Goal: Task Accomplishment & Management: Complete application form

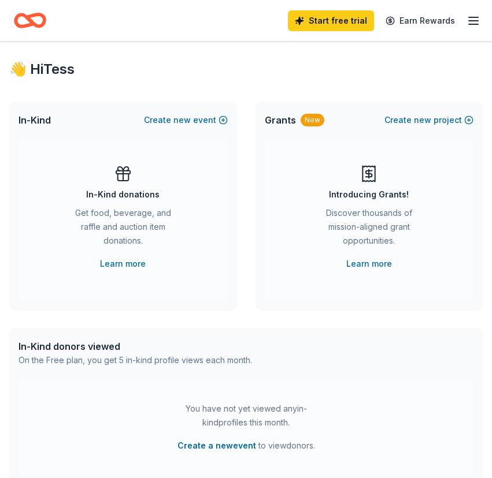
click at [37, 21] on icon "Home" at bounding box center [30, 20] width 32 height 27
click at [470, 25] on icon "button" at bounding box center [473, 21] width 14 height 14
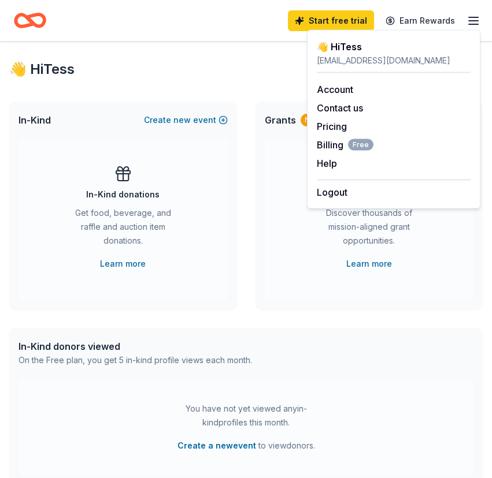
click at [252, 73] on div "👋 Hi Tess" at bounding box center [245, 69] width 473 height 18
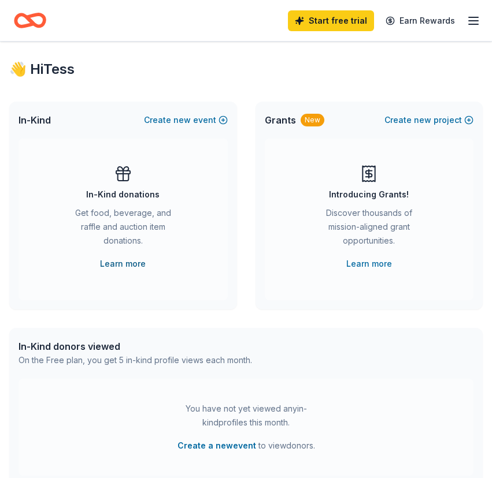
click at [116, 257] on link "Learn more" at bounding box center [123, 264] width 46 height 14
click at [327, 17] on link "Start free trial" at bounding box center [331, 20] width 86 height 21
click at [223, 122] on button "Create new event" at bounding box center [186, 120] width 84 height 14
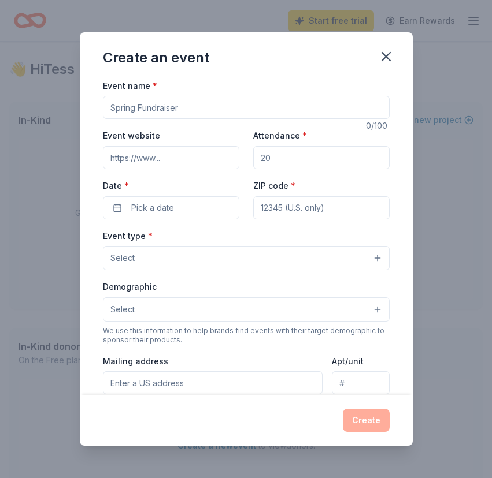
click at [238, 113] on input "Event name *" at bounding box center [246, 107] width 287 height 23
type input "Totally Teller"
click at [297, 156] on input "Attendance *" at bounding box center [321, 157] width 136 height 23
type input "250"
click at [209, 213] on button "Pick a date" at bounding box center [171, 207] width 136 height 23
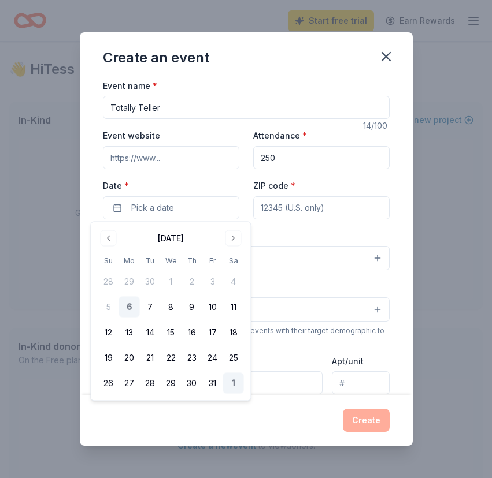
click at [232, 378] on button "1" at bounding box center [233, 383] width 21 height 21
click at [294, 209] on input "ZIP code *" at bounding box center [321, 207] width 136 height 23
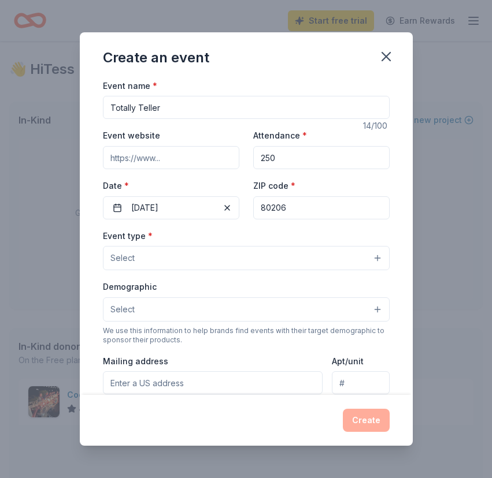
type input "80206"
click at [250, 259] on button "Select" at bounding box center [246, 258] width 287 height 24
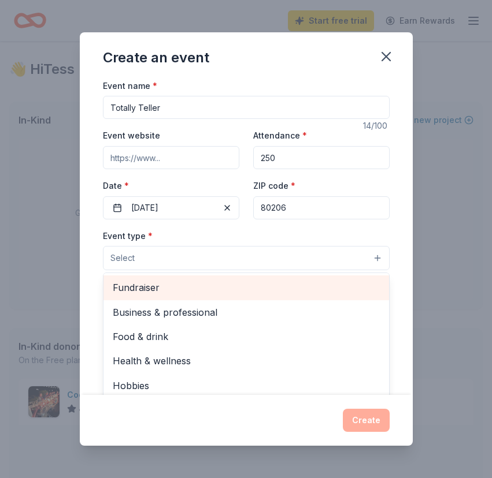
click at [245, 281] on span "Fundraiser" at bounding box center [246, 287] width 267 height 15
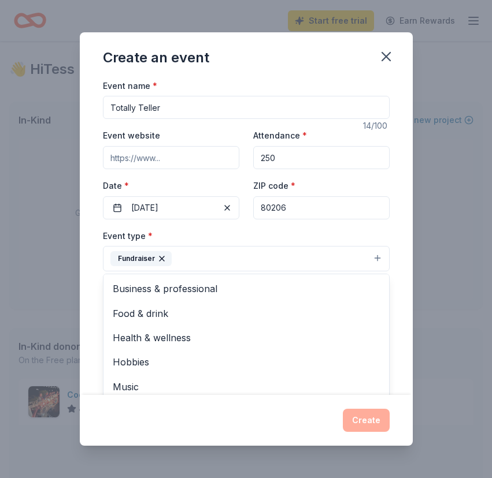
click at [397, 332] on div "Event name * Totally Teller 14 /100 Event website Attendance * 250 Date * 11/01…" at bounding box center [246, 237] width 333 height 317
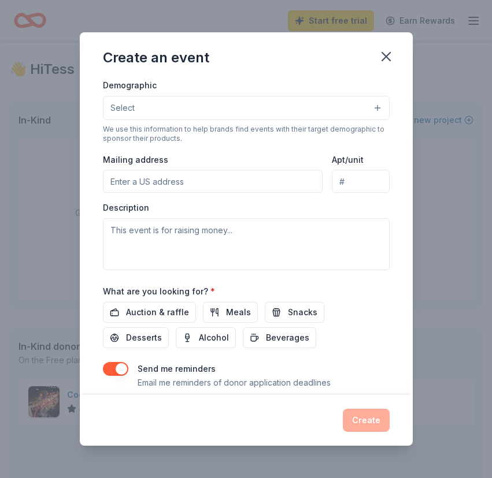
scroll to position [236, 0]
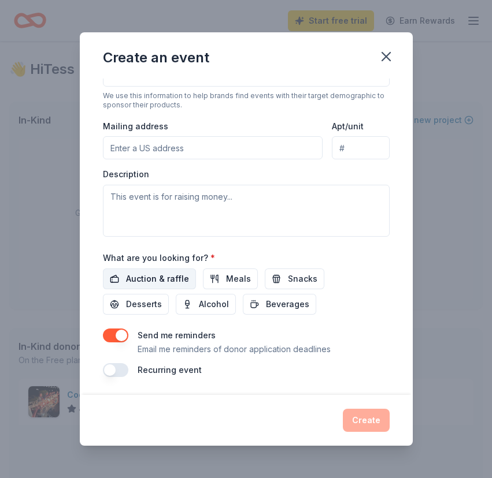
click at [175, 278] on span "Auction & raffle" at bounding box center [157, 279] width 63 height 14
click at [118, 331] on button "button" at bounding box center [115, 336] width 25 height 14
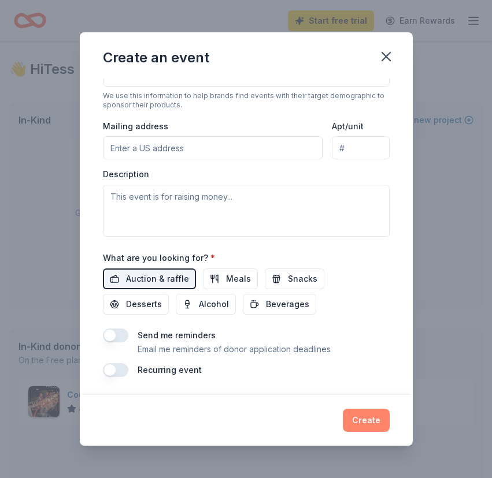
click at [366, 417] on button "Create" at bounding box center [366, 420] width 47 height 23
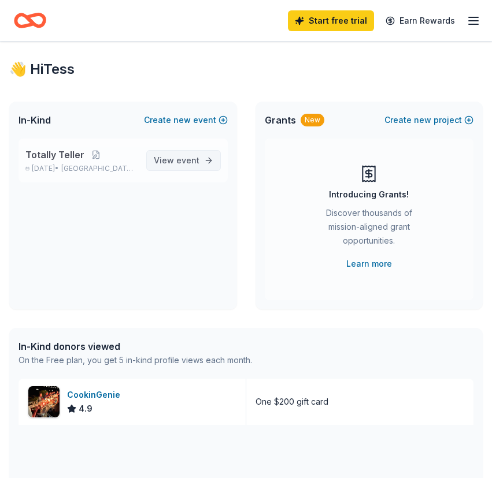
click at [185, 158] on span "event" at bounding box center [187, 160] width 23 height 10
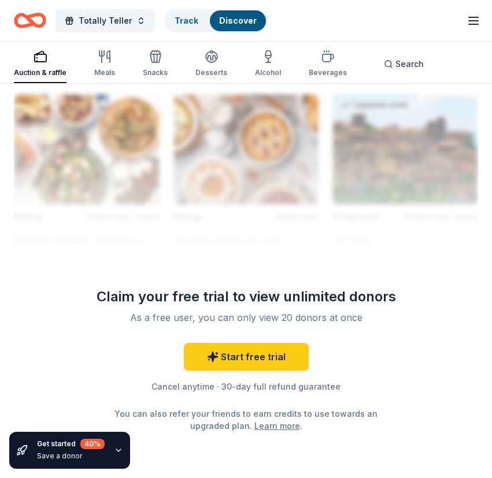
scroll to position [1736, 0]
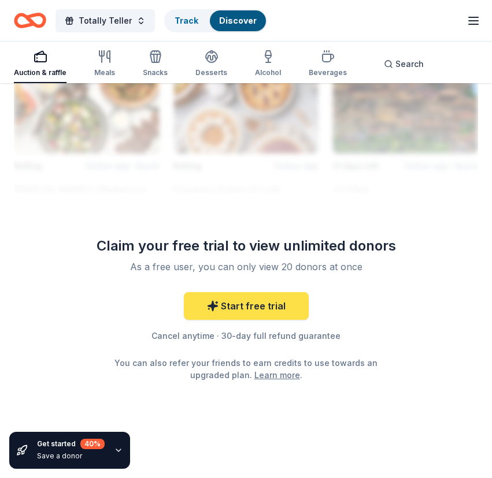
click at [195, 294] on link "Start free trial" at bounding box center [246, 306] width 125 height 28
click at [218, 308] on icon at bounding box center [213, 306] width 12 height 12
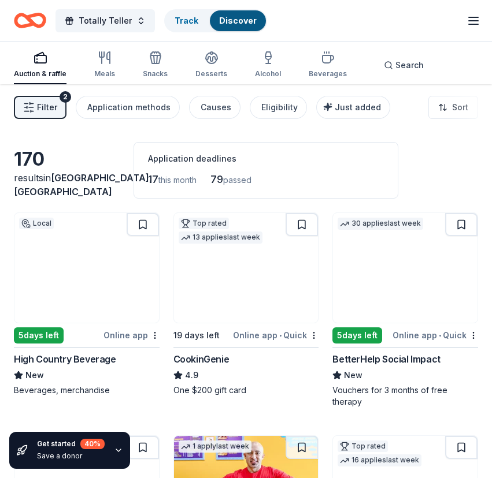
scroll to position [5, 0]
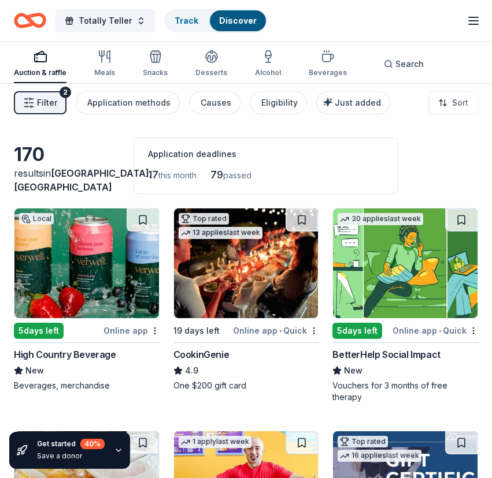
click at [130, 294] on img at bounding box center [86, 264] width 144 height 110
click at [219, 25] on link "Discover" at bounding box center [238, 21] width 38 height 10
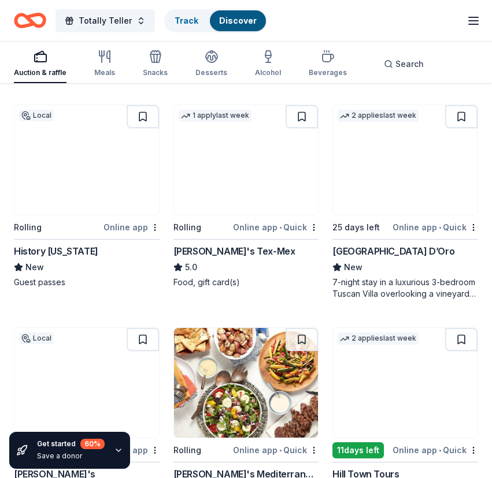
scroll to position [1, 0]
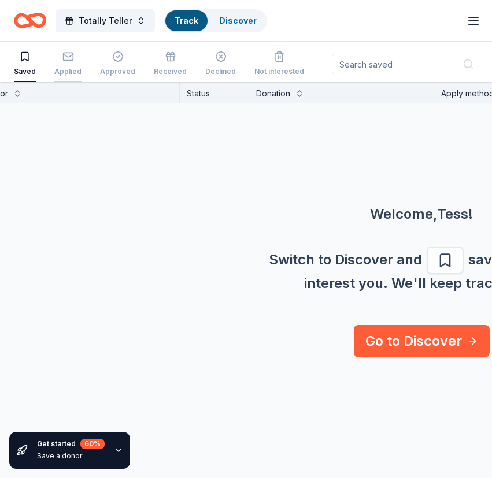
click at [76, 54] on div "button" at bounding box center [67, 57] width 27 height 12
click at [35, 33] on icon "Home" at bounding box center [30, 20] width 32 height 27
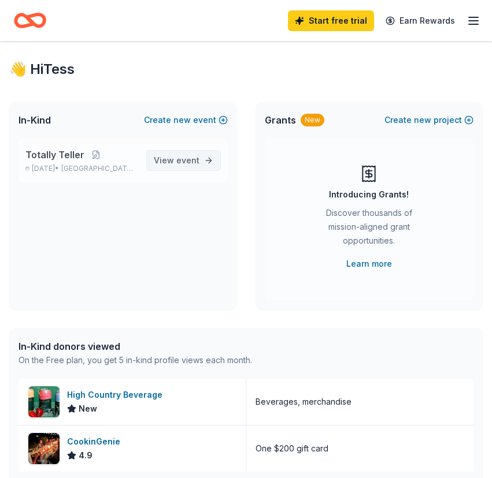
click at [170, 153] on link "View event" at bounding box center [183, 160] width 75 height 21
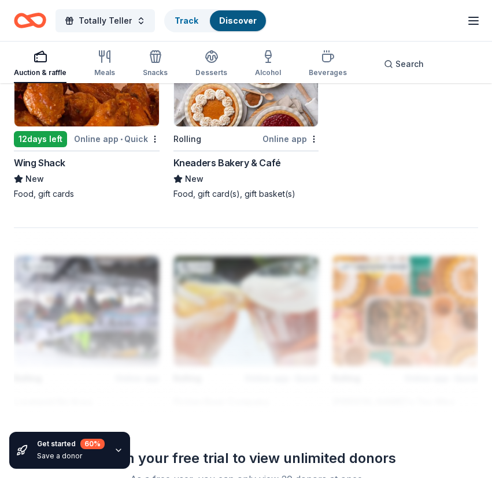
scroll to position [1736, 0]
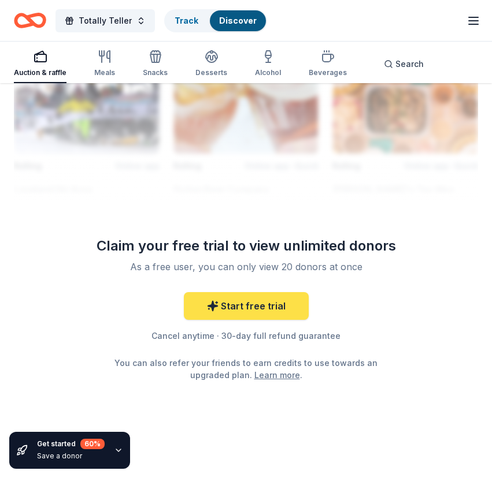
click at [213, 303] on icon at bounding box center [212, 307] width 10 height 10
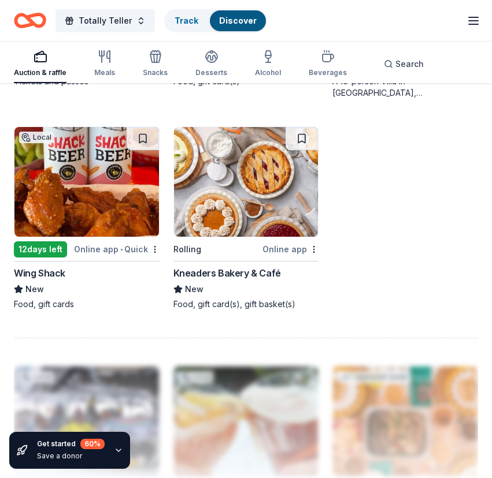
scroll to position [1412, 0]
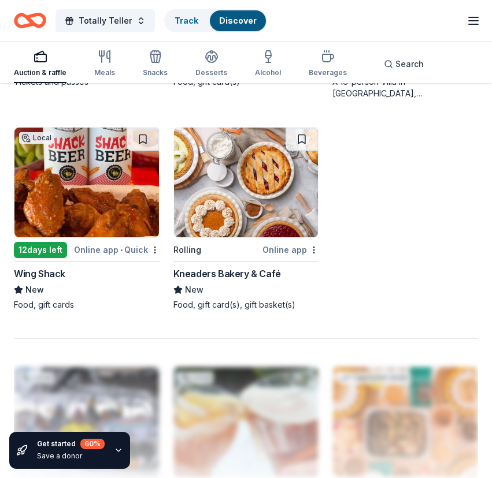
click at [224, 209] on img at bounding box center [246, 183] width 144 height 110
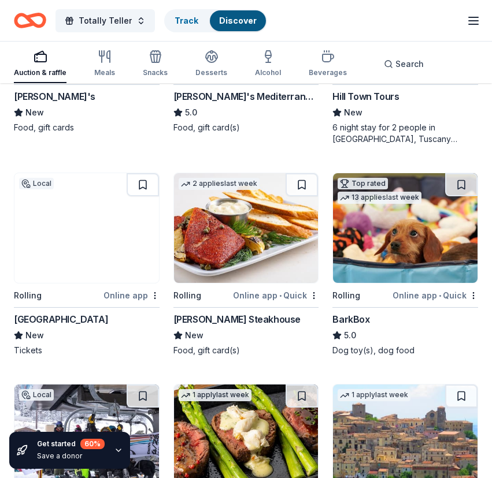
scroll to position [855, 0]
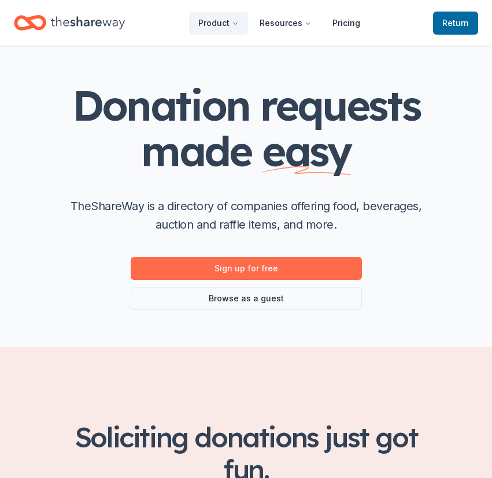
click at [192, 276] on link "Sign up for free" at bounding box center [246, 268] width 231 height 23
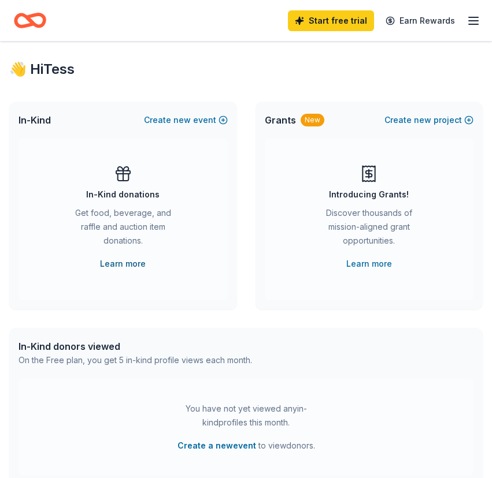
click at [125, 257] on link "Learn more" at bounding box center [123, 264] width 46 height 14
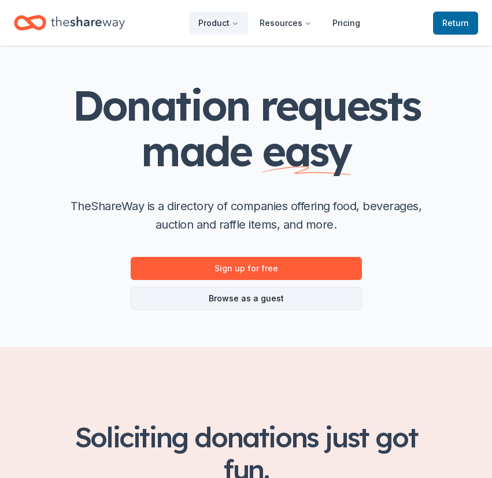
click at [220, 304] on link "Browse as a guest" at bounding box center [246, 298] width 231 height 23
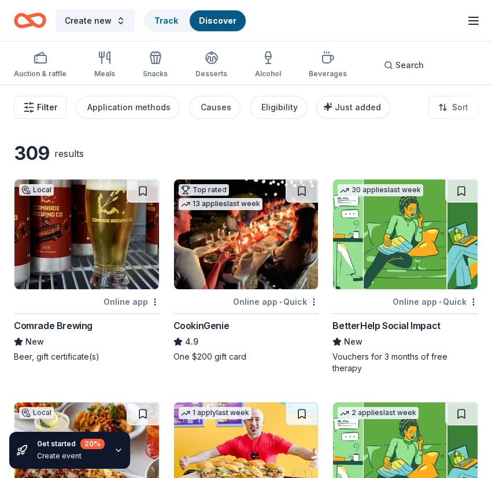
click at [51, 108] on span "Filter" at bounding box center [47, 108] width 20 height 14
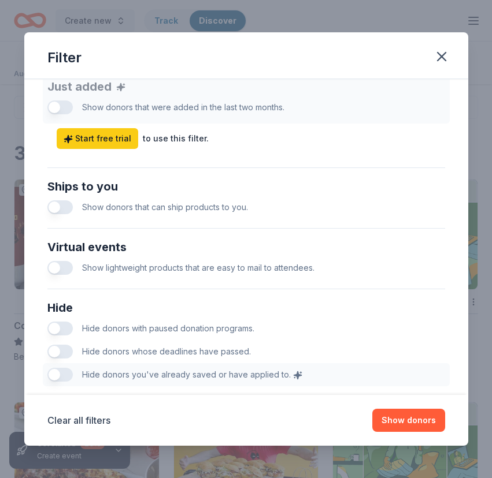
scroll to position [523, 0]
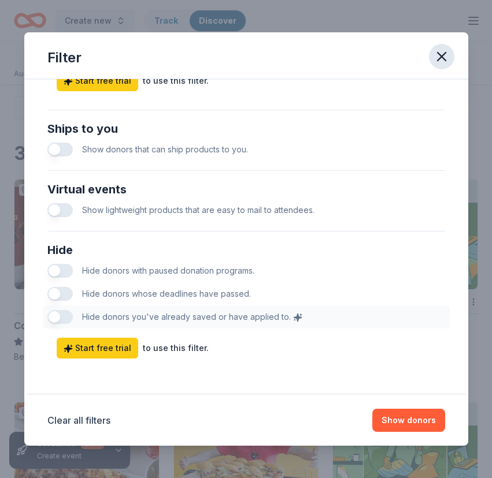
click at [437, 62] on icon "button" at bounding box center [441, 57] width 16 height 16
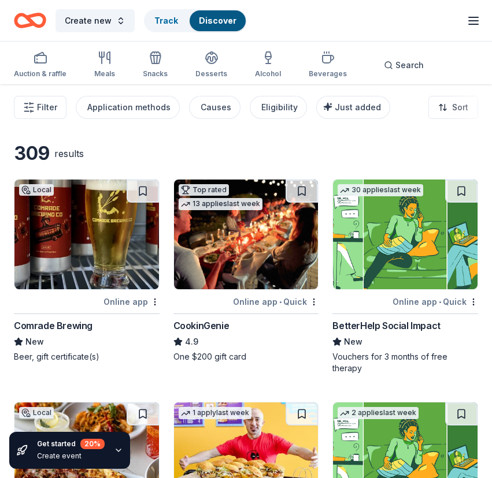
click at [263, 251] on img at bounding box center [246, 235] width 144 height 110
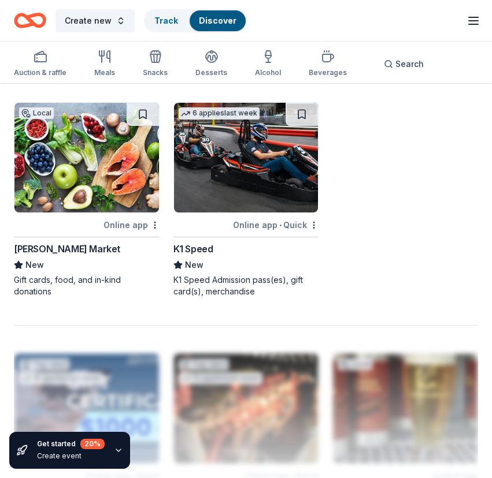
scroll to position [1405, 0]
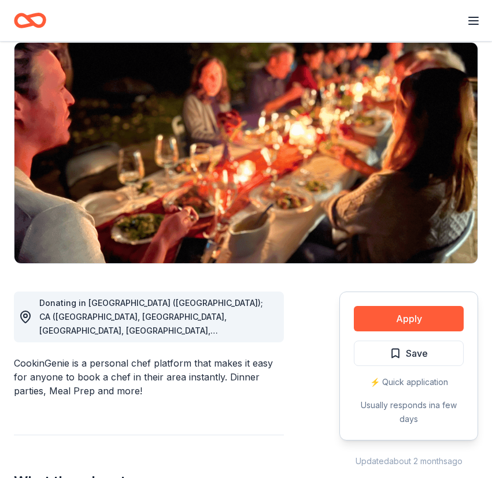
scroll to position [91, 0]
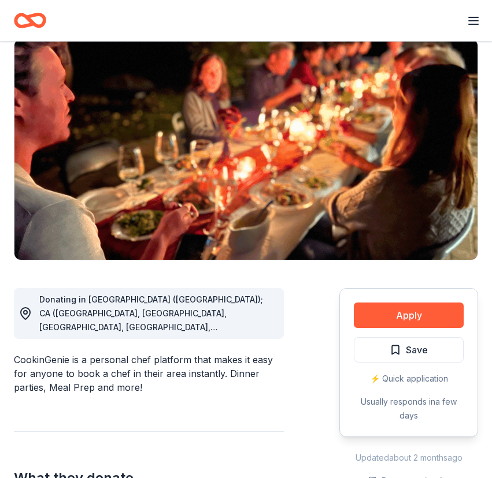
click at [246, 320] on div "Donating in AZ (Maricopa County); CA (Los Angeles County, Riverside County, San…" at bounding box center [156, 314] width 235 height 42
click at [151, 322] on div "Donating in AZ (Maricopa County); CA (Los Angeles County, Riverside County, San…" at bounding box center [156, 314] width 235 height 42
drag, startPoint x: 153, startPoint y: 303, endPoint x: 154, endPoint y: 343, distance: 39.9
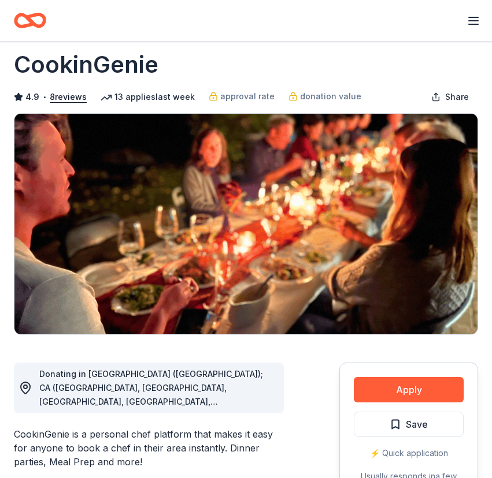
scroll to position [9, 0]
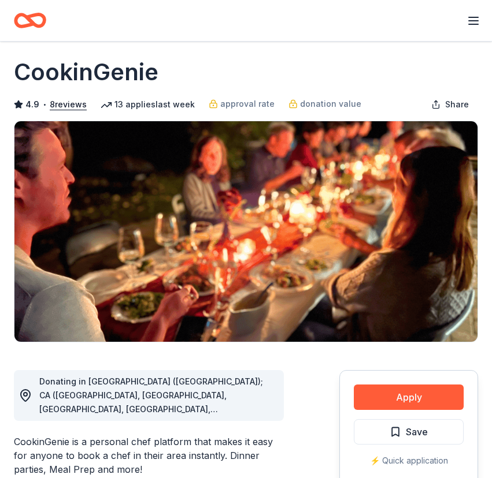
drag, startPoint x: 177, startPoint y: 66, endPoint x: 42, endPoint y: 64, distance: 135.2
click at [42, 64] on div "CookinGenie" at bounding box center [246, 72] width 464 height 32
drag, startPoint x: 18, startPoint y: 70, endPoint x: 83, endPoint y: 83, distance: 66.4
click at [83, 83] on h1 "CookinGenie" at bounding box center [86, 72] width 144 height 32
click at [45, 438] on div "CookinGenie is a personal chef platform that makes it easy for anyone to book a…" at bounding box center [149, 456] width 270 height 42
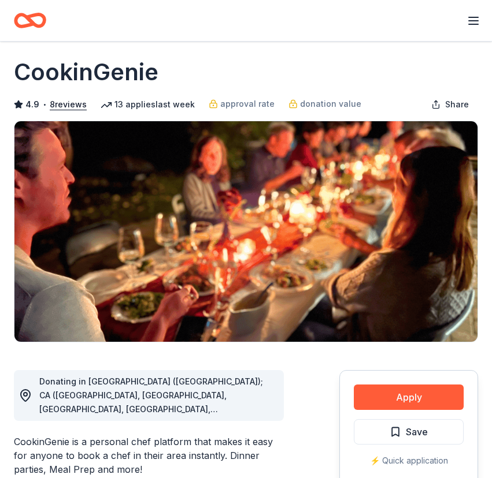
click at [45, 438] on div "CookinGenie is a personal chef platform that makes it easy for anyone to book a…" at bounding box center [149, 456] width 270 height 42
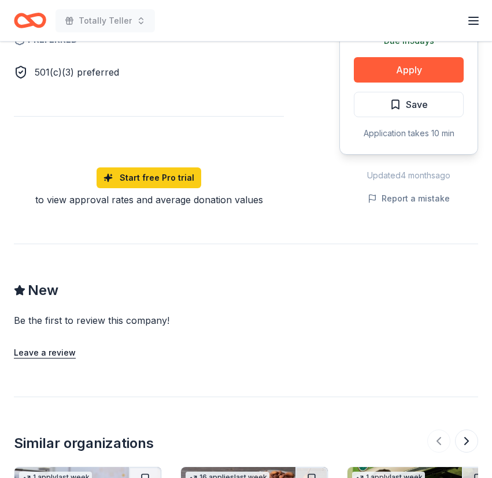
scroll to position [704, 0]
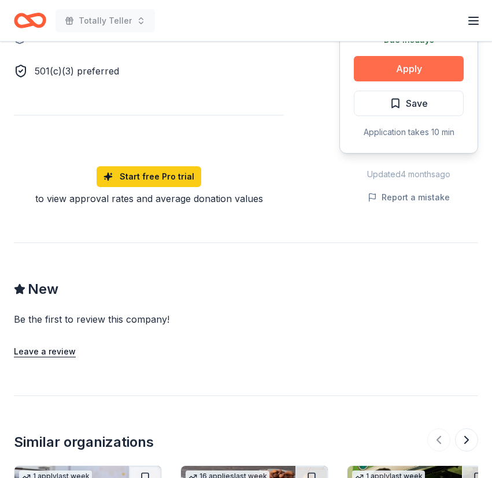
click at [376, 62] on button "Apply" at bounding box center [409, 68] width 110 height 25
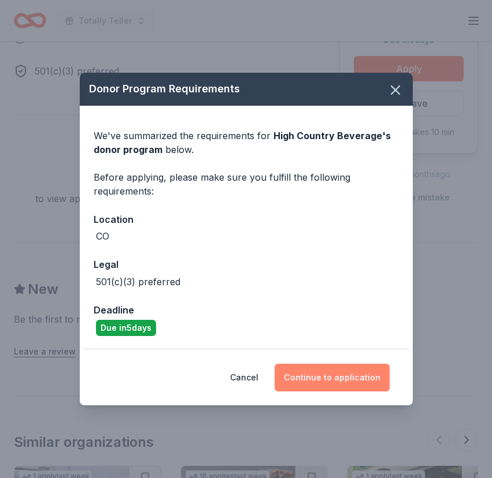
click at [300, 375] on button "Continue to application" at bounding box center [331, 378] width 115 height 28
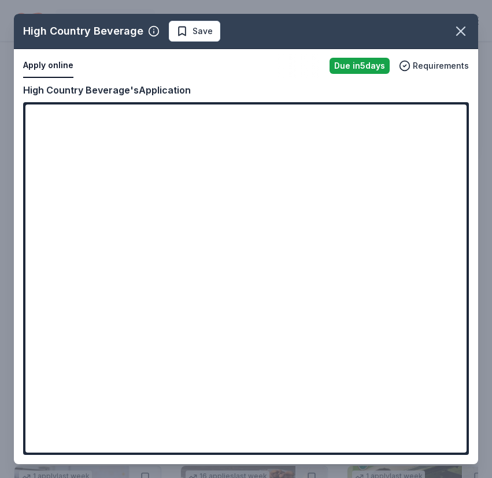
click at [229, 320] on div "High Country Beverage Save Apply online Due in 5 days Requirements Copy and pas…" at bounding box center [246, 239] width 464 height 451
click at [233, 313] on div "High Country Beverage Save Apply online Due in 5 days Requirements Copy and pas…" at bounding box center [246, 239] width 464 height 451
click at [250, 436] on div "High Country Beverage Save Apply online Due in 5 days Requirements Copy and pas…" at bounding box center [246, 239] width 464 height 451
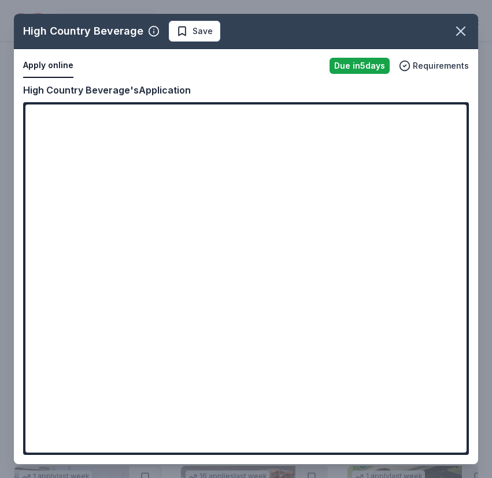
click at [252, 405] on div "High Country Beverage Save Apply online Due in 5 days Requirements Copy and pas…" at bounding box center [246, 239] width 464 height 451
click at [238, 307] on div "High Country Beverage Save Apply online Due in 5 days Requirements Copy and pas…" at bounding box center [246, 239] width 464 height 451
click at [229, 322] on div "High Country Beverage Save Apply online Due in 5 days Requirements Copy and pas…" at bounding box center [246, 239] width 464 height 451
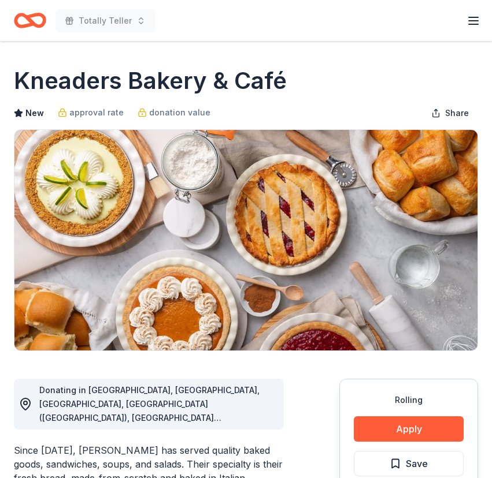
drag, startPoint x: 302, startPoint y: 81, endPoint x: 92, endPoint y: 97, distance: 210.9
click at [92, 97] on div "Kneaders Bakery & Café New approval rate donation value Share" at bounding box center [246, 208] width 464 height 287
